Goal: Find specific page/section: Find specific page/section

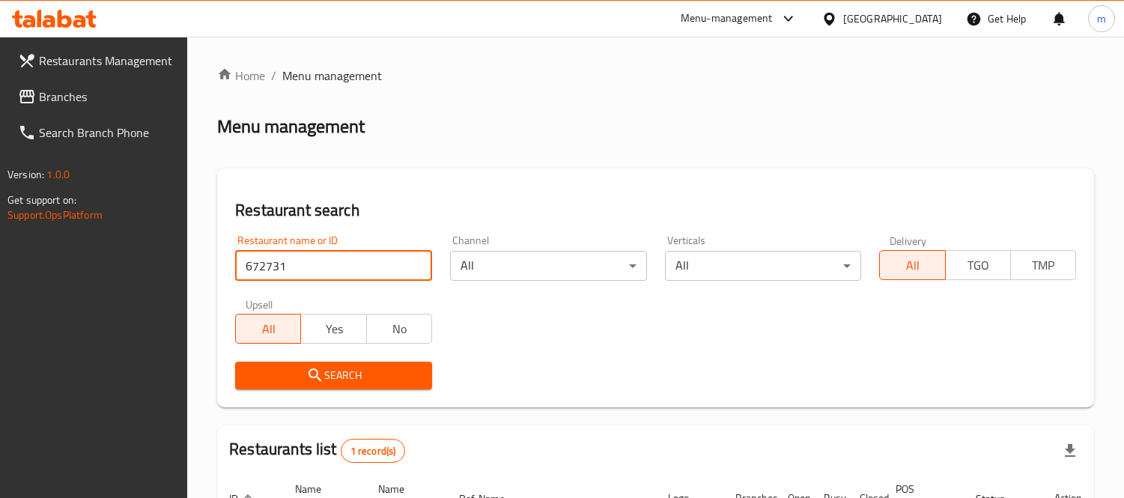
scroll to position [169, 0]
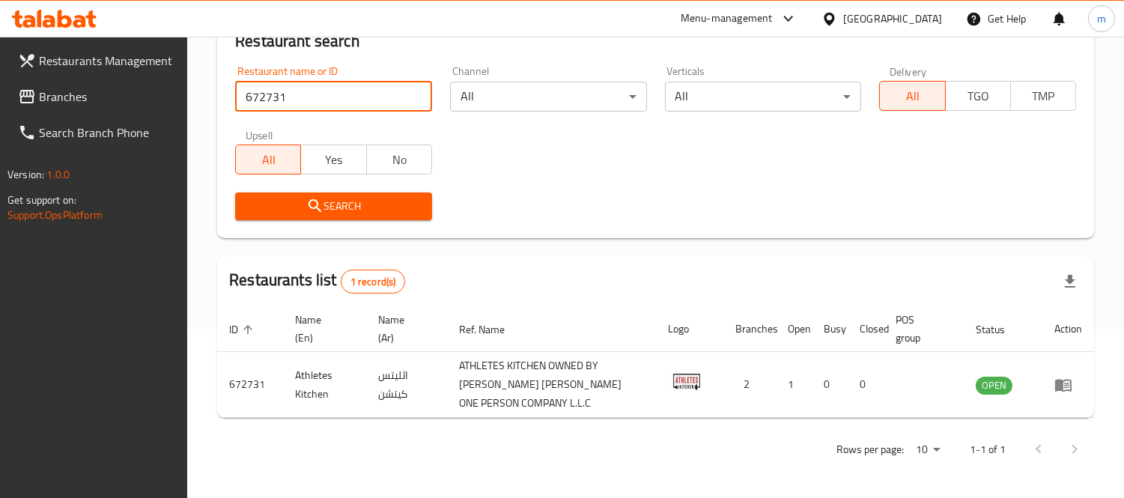
click at [84, 103] on span "Branches" at bounding box center [107, 97] width 137 height 18
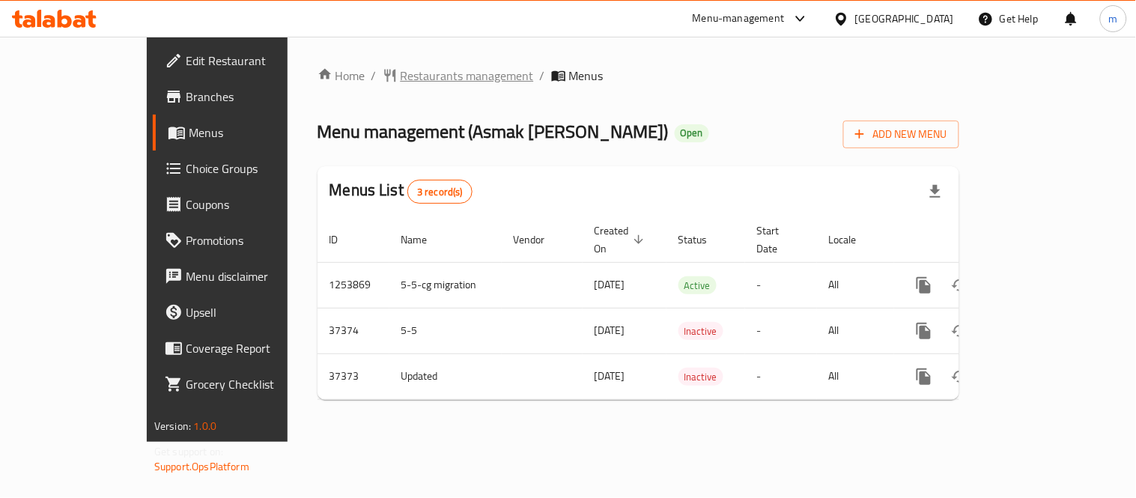
click at [401, 79] on span "Restaurants management" at bounding box center [467, 76] width 133 height 18
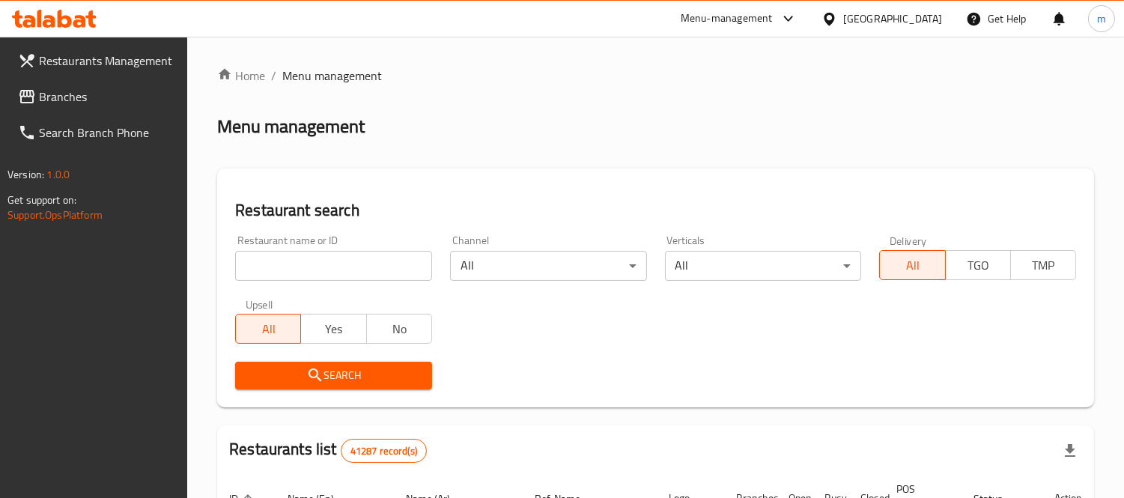
click at [356, 263] on input "search" at bounding box center [333, 266] width 197 height 30
paste input "18019"
type input "18019"
click button "Search" at bounding box center [333, 376] width 197 height 28
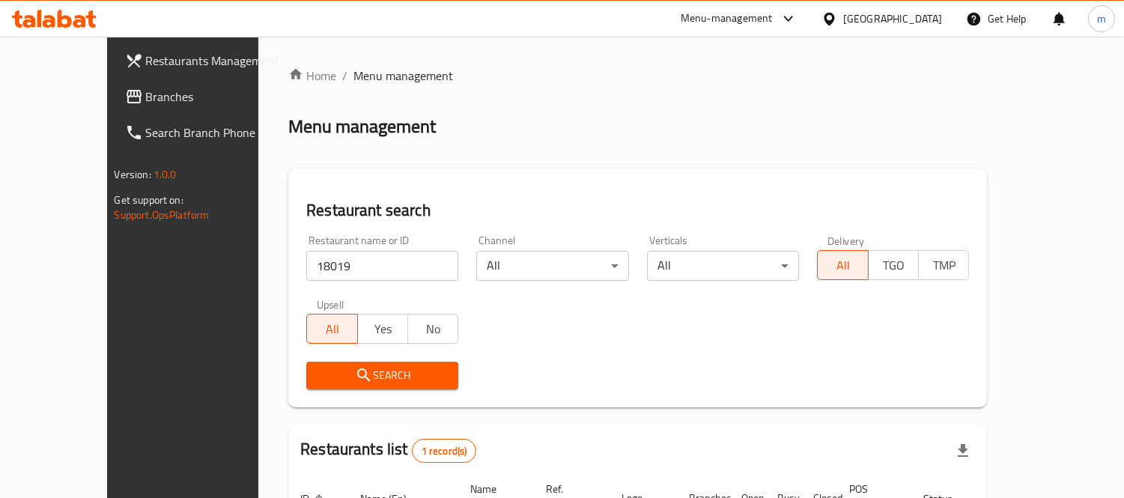
click at [605, 94] on div "Home / Menu management Menu management Restaurant search Restaurant name or ID …" at bounding box center [637, 346] width 699 height 559
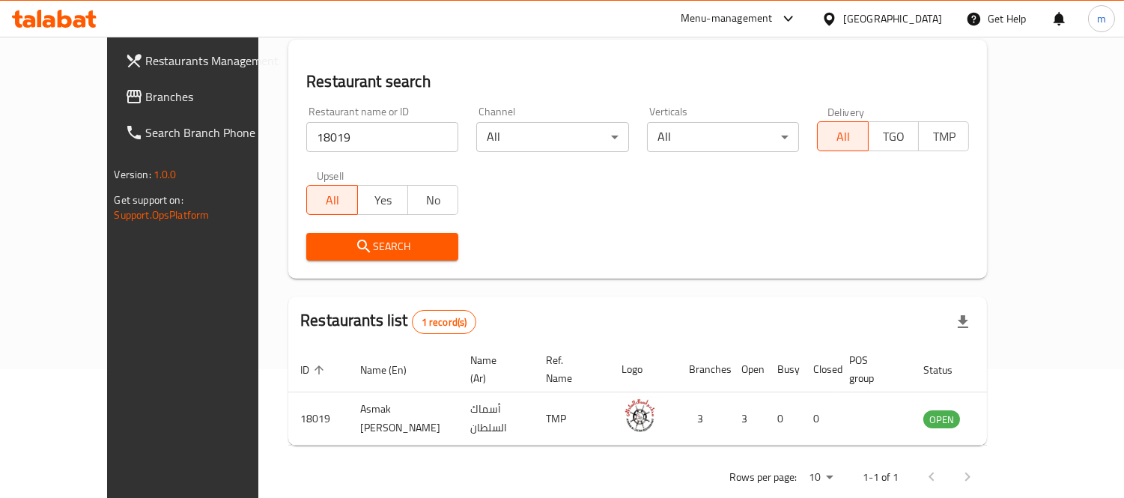
scroll to position [140, 0]
